Goal: Task Accomplishment & Management: Manage account settings

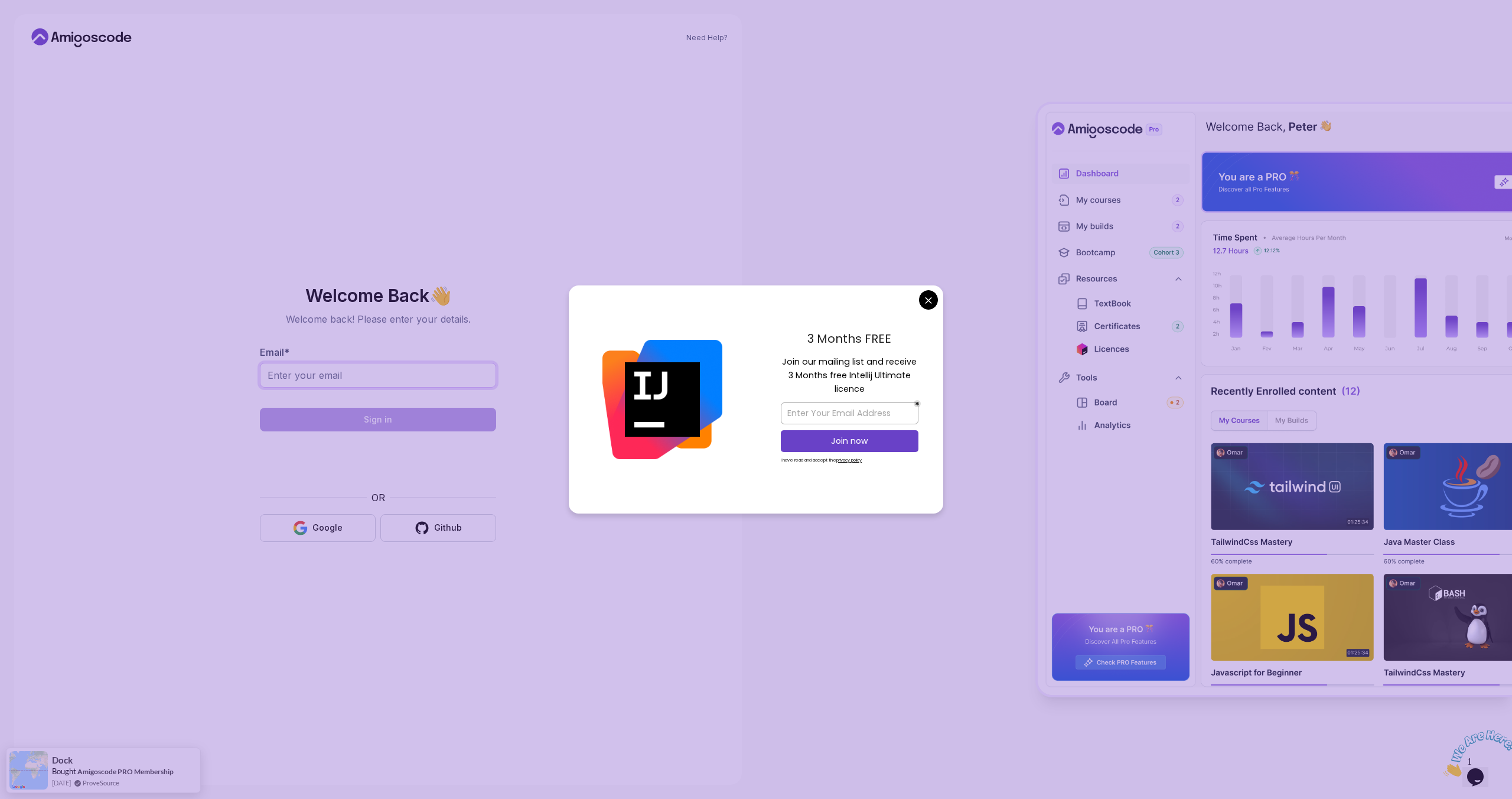
drag, startPoint x: 278, startPoint y: 369, endPoint x: 291, endPoint y: 375, distance: 14.3
click at [278, 369] on input "Email *" at bounding box center [378, 375] width 236 height 25
paste input "dcorralf@uoc.edu"
type input "dcorralf@uoc.edu"
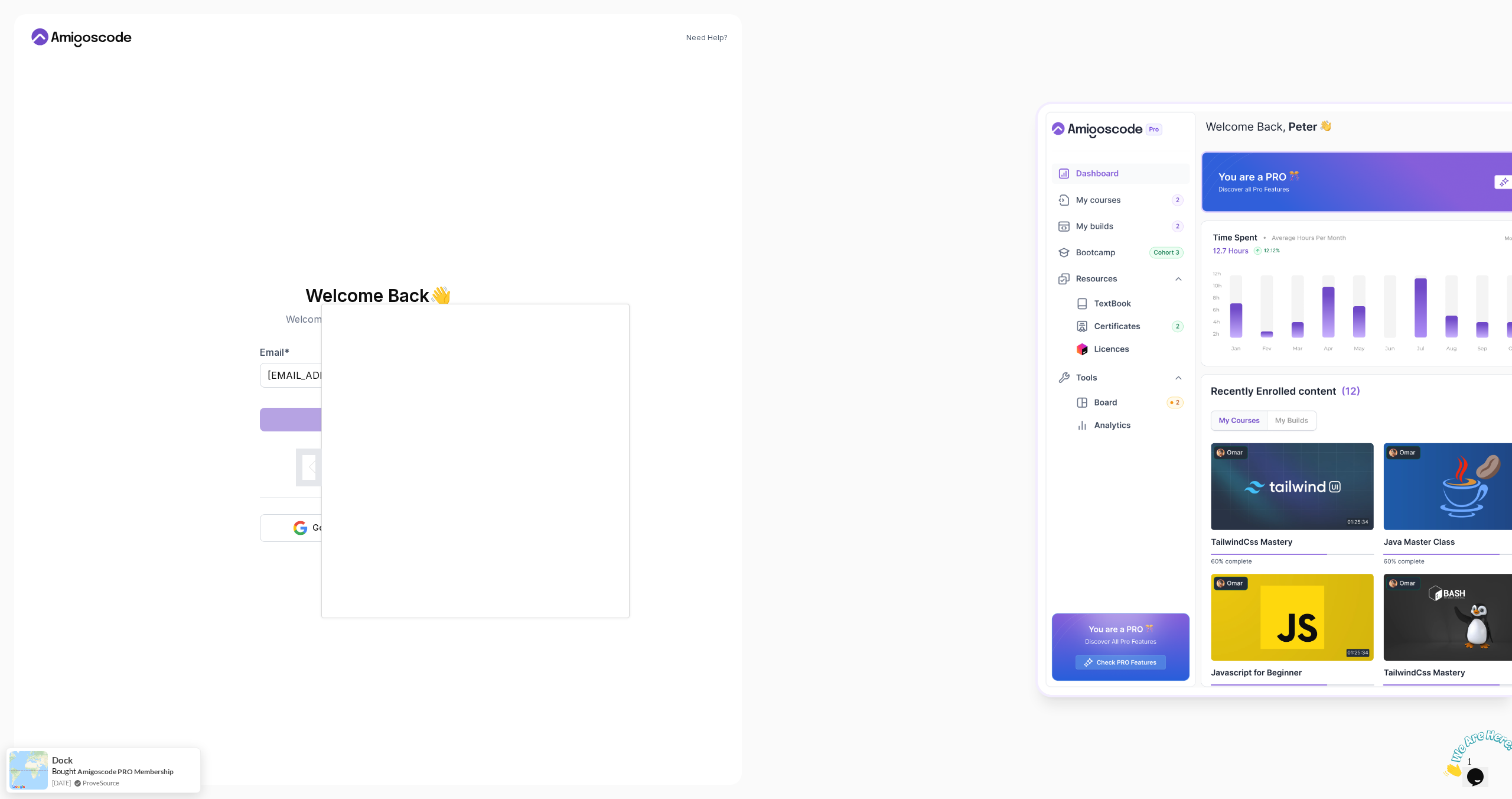
click at [932, 300] on body "Need Help? Welcome Back 👋 Welcome back! Please enter your details. Email * dcor…" at bounding box center [756, 399] width 1512 height 799
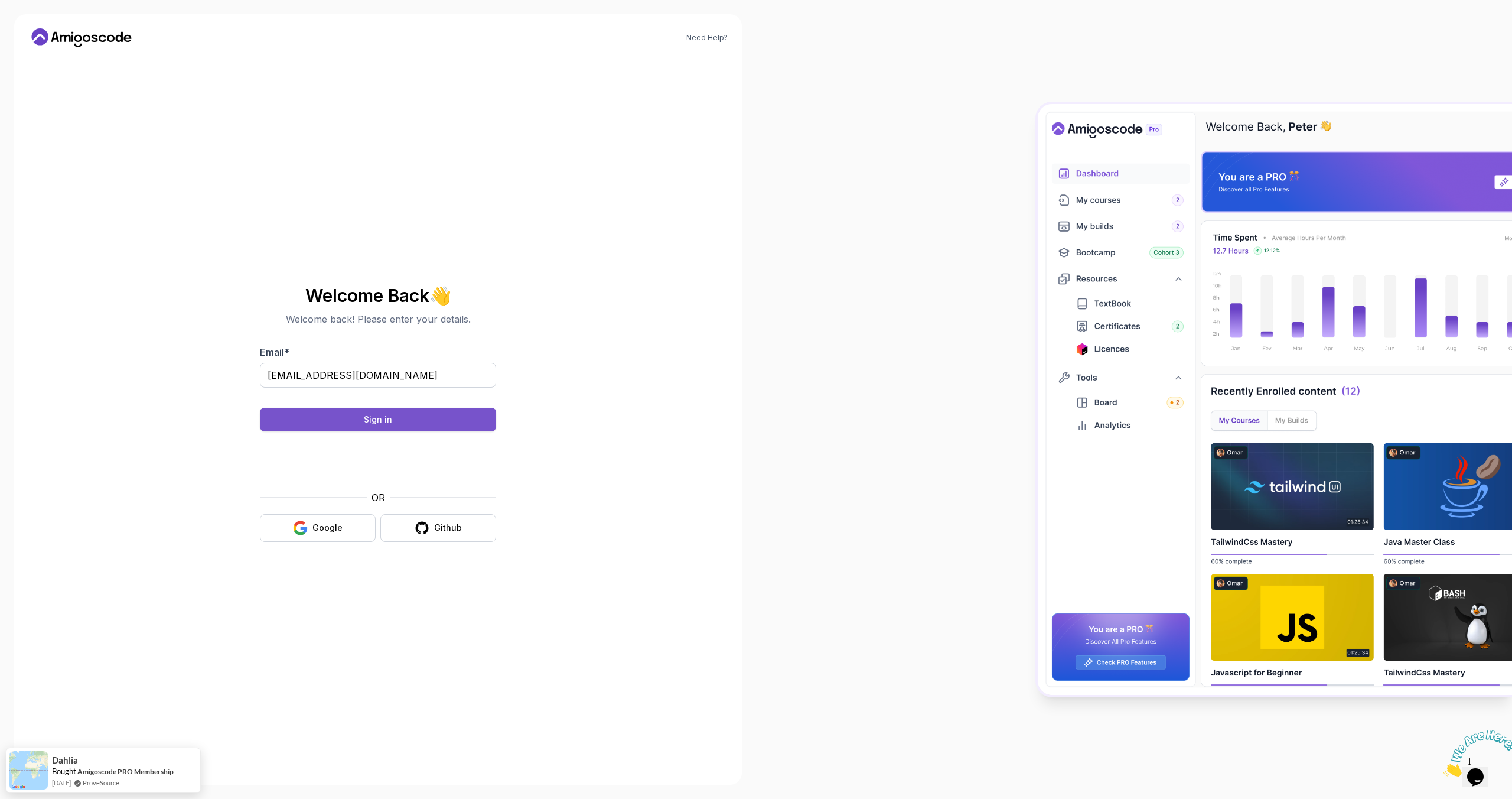
click at [378, 414] on div "Sign in" at bounding box center [377, 419] width 28 height 12
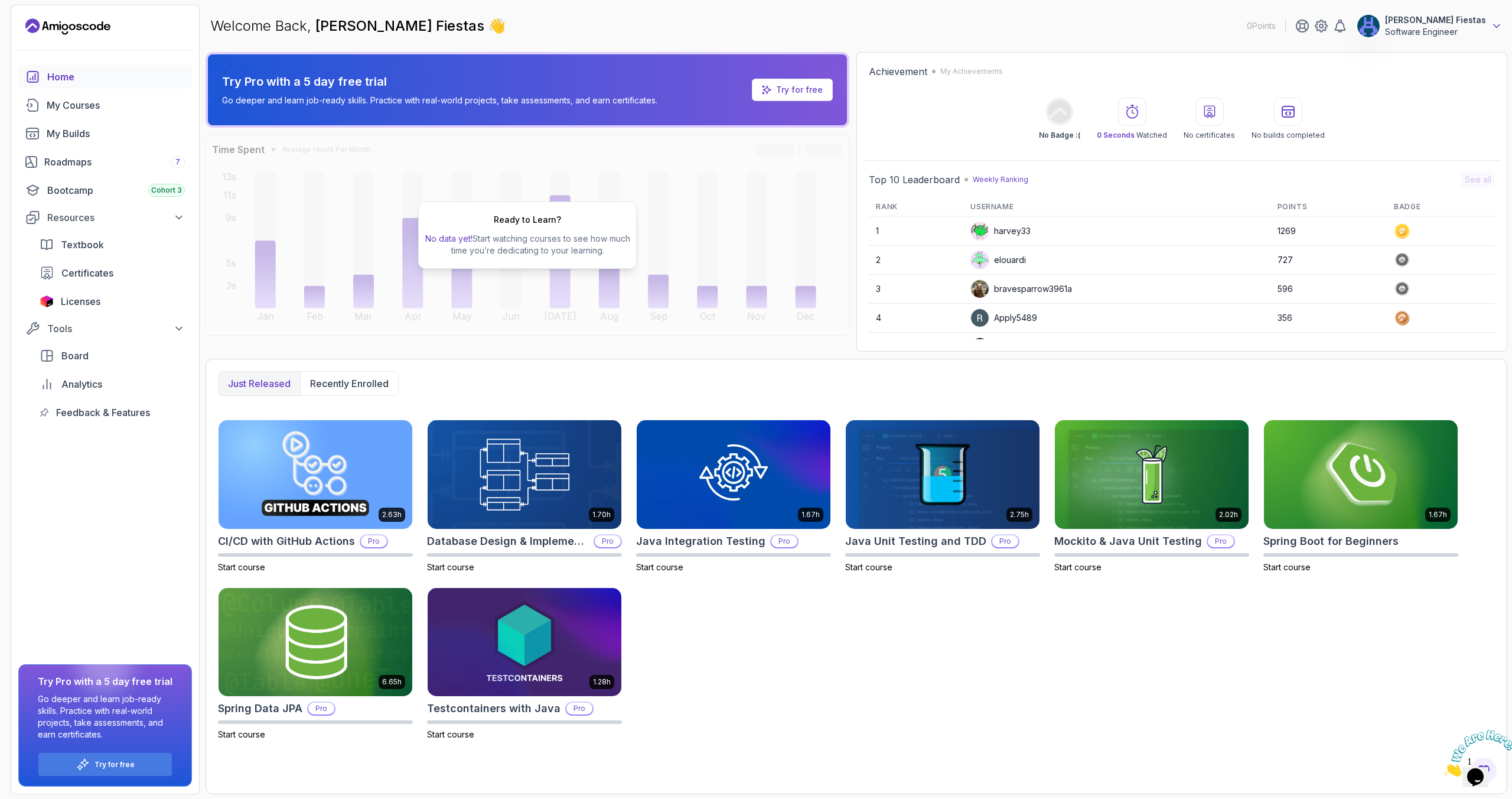
click at [1494, 29] on icon at bounding box center [1497, 26] width 12 height 12
click at [1424, 224] on p "Log out" at bounding box center [1408, 229] width 35 height 14
click at [1490, 28] on button "David Corral Fiestas Software Engineer" at bounding box center [1430, 26] width 146 height 23
click at [63, 104] on div "My Courses" at bounding box center [116, 105] width 138 height 14
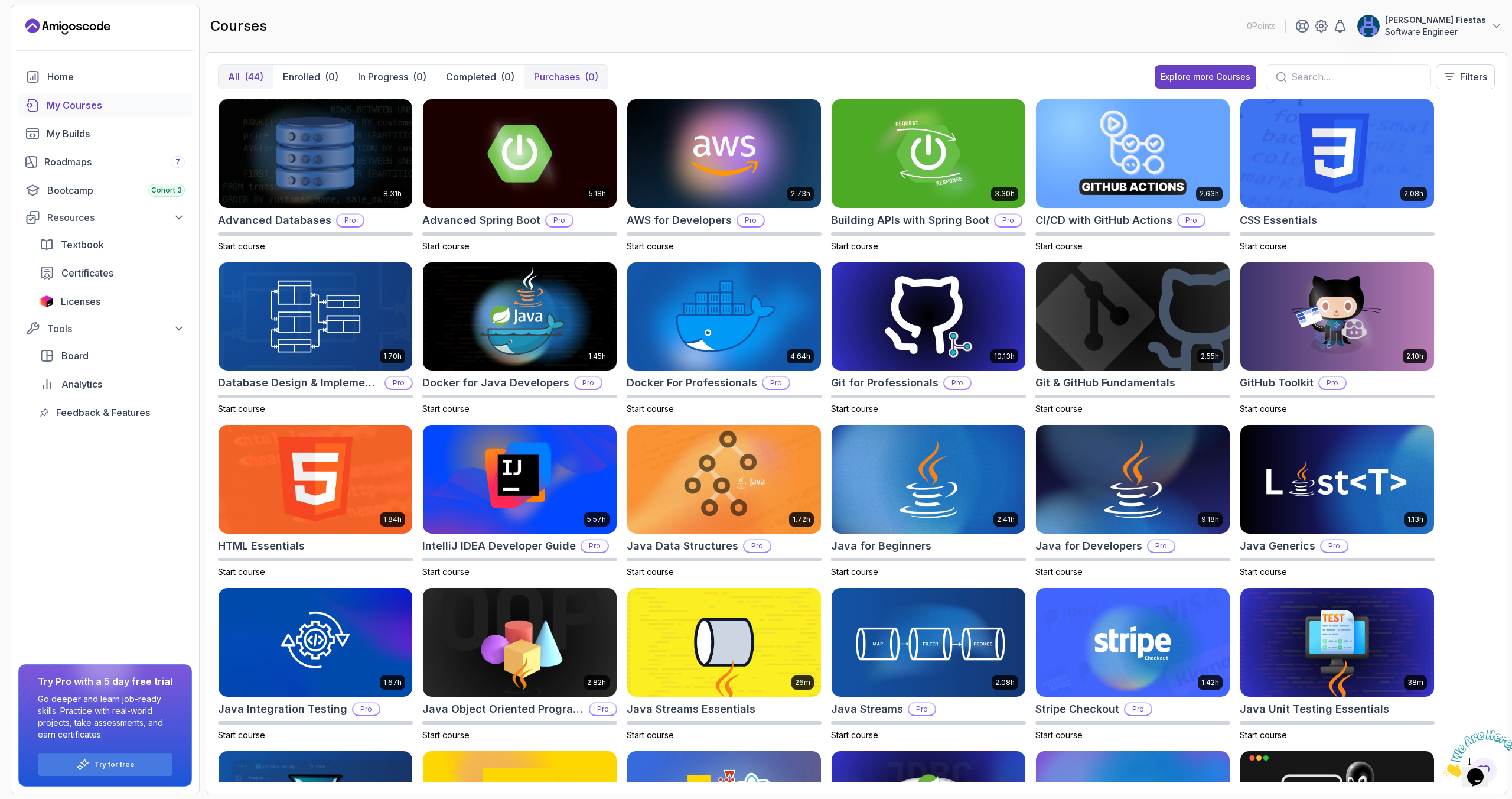
click at [559, 76] on p "Purchases" at bounding box center [556, 77] width 46 height 14
